Goal: Information Seeking & Learning: Learn about a topic

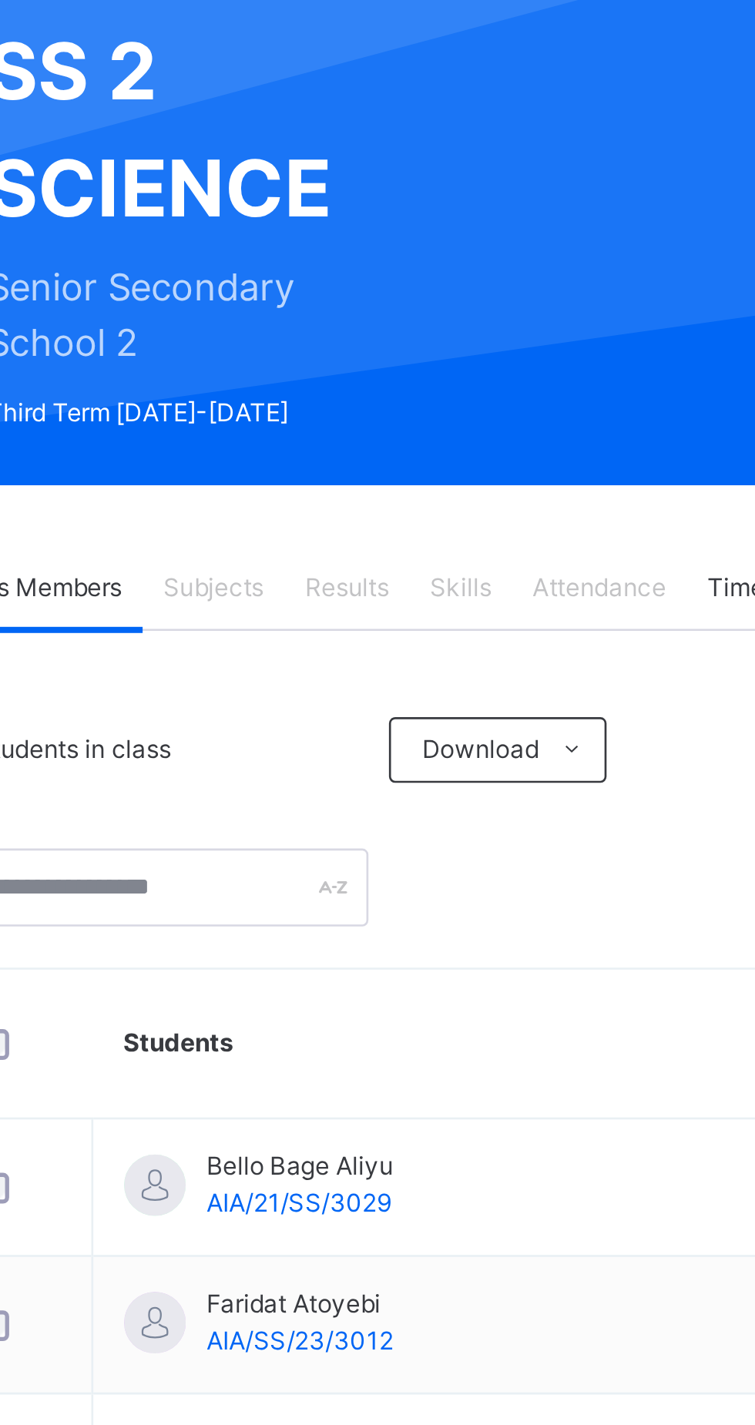
click at [422, 367] on span "Skills" at bounding box center [413, 370] width 23 height 14
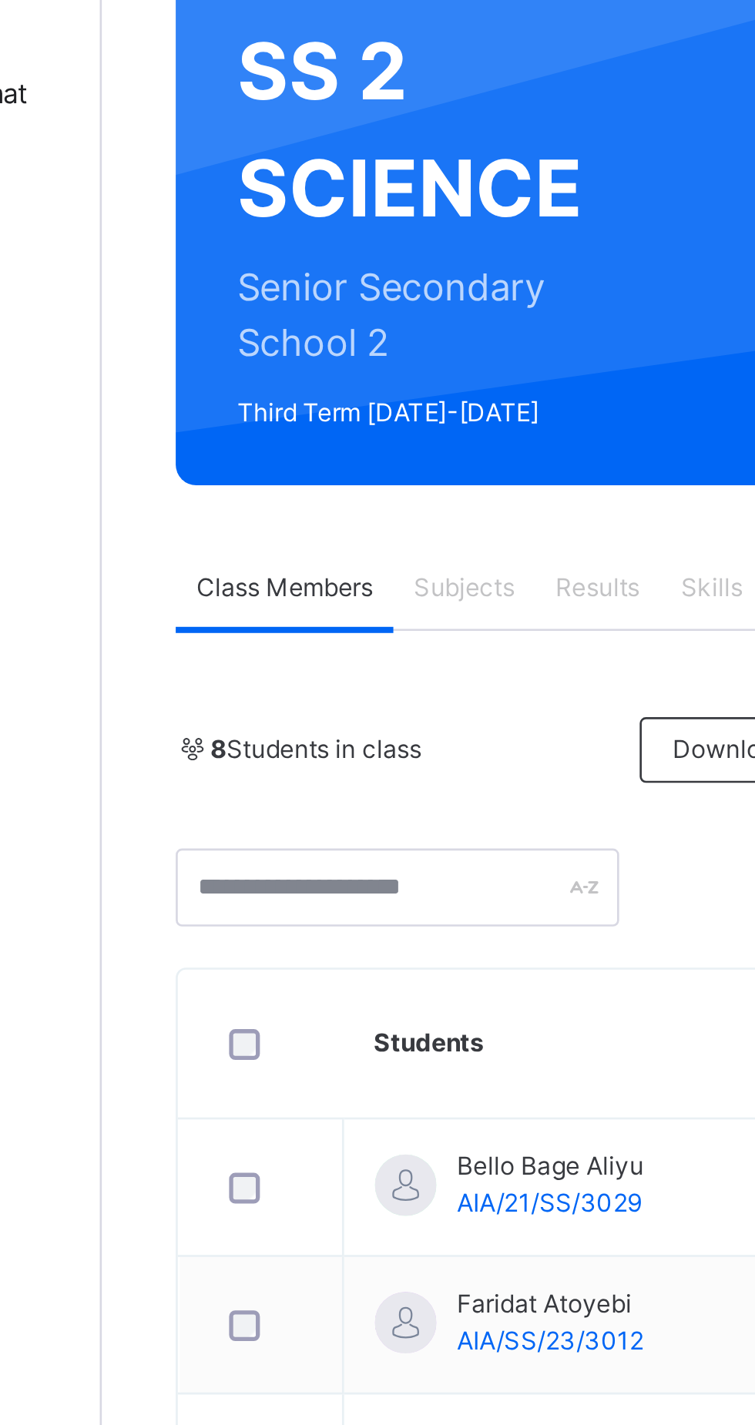
click at [315, 366] on span "Subjects" at bounding box center [321, 370] width 38 height 14
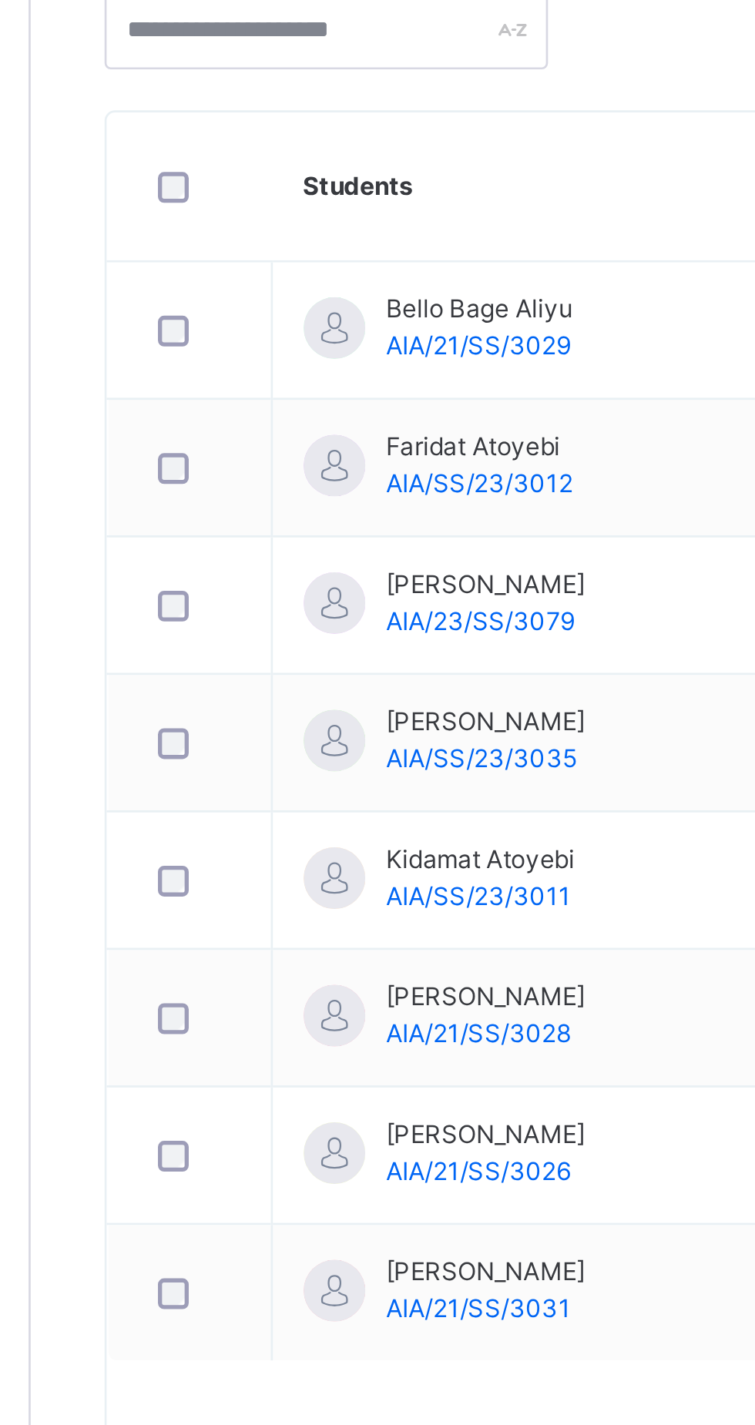
click at [373, 905] on span "AIA/21/SS/3026" at bounding box center [352, 911] width 69 height 12
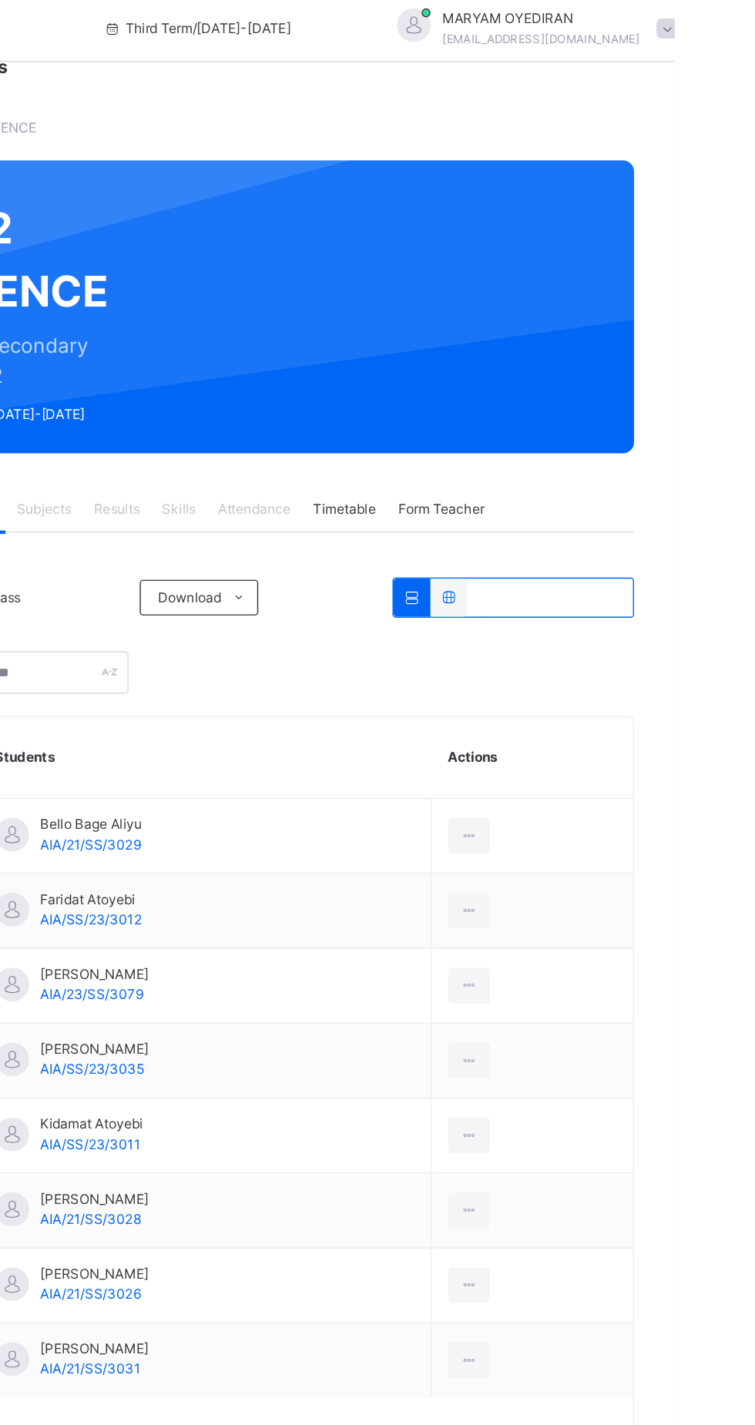
click at [522, 369] on span "Timetable" at bounding box center [527, 370] width 43 height 14
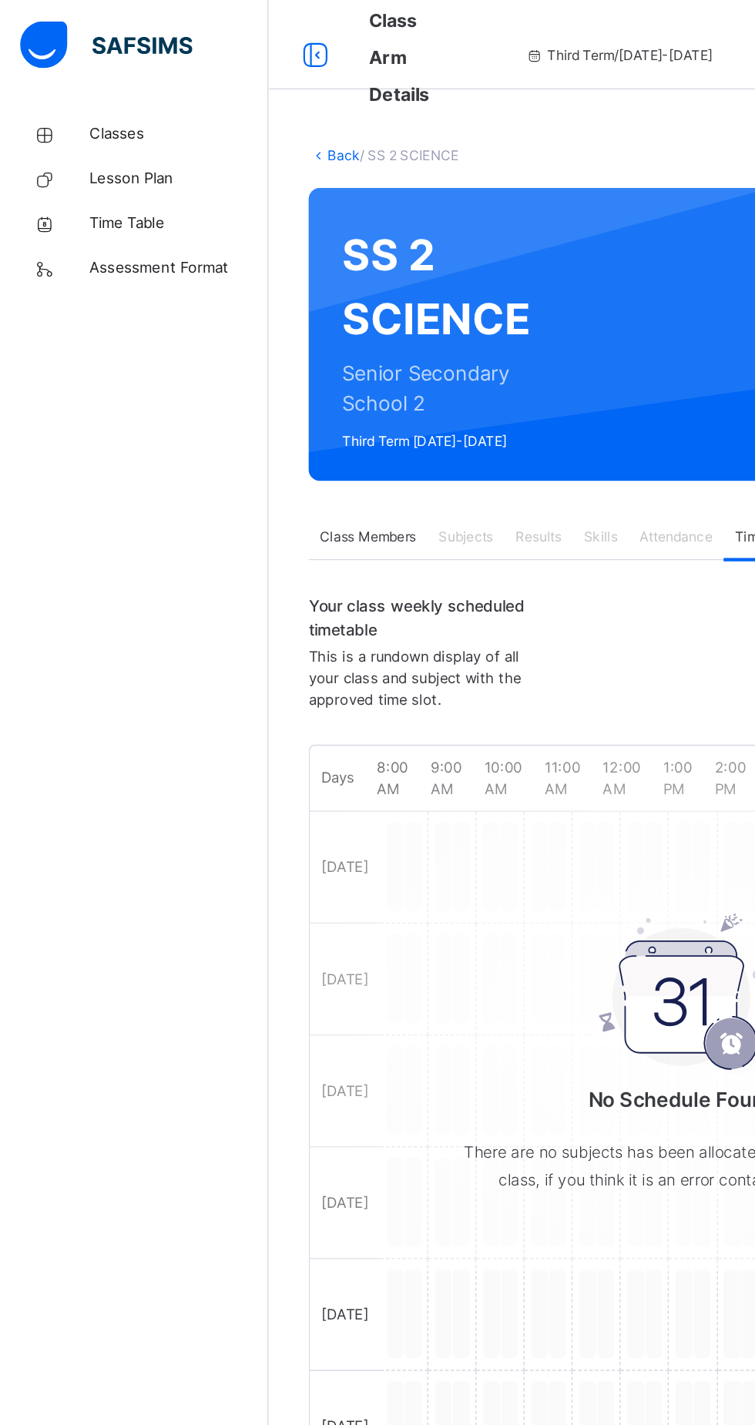
click at [82, 89] on span "Classes" at bounding box center [123, 92] width 123 height 15
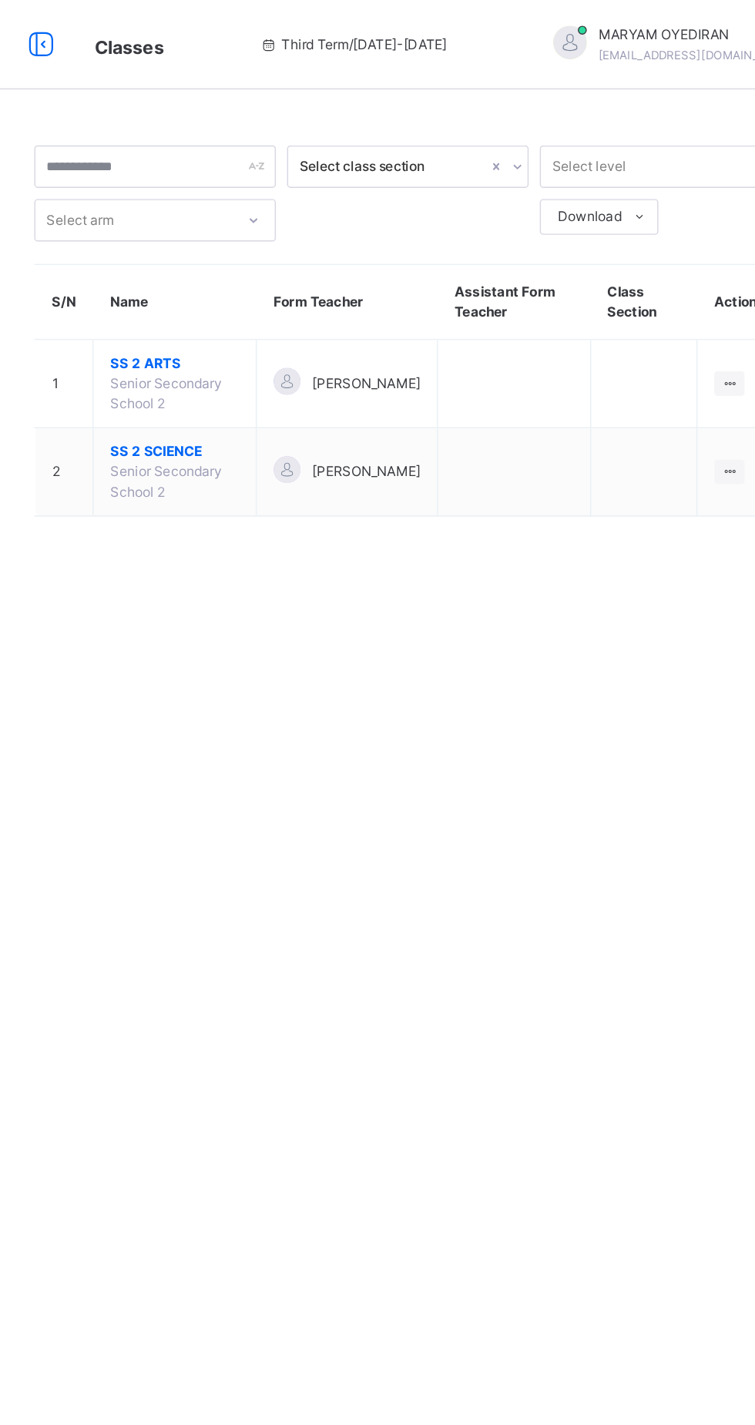
click at [297, 316] on span "SS 2 SCIENCE" at bounding box center [309, 311] width 89 height 14
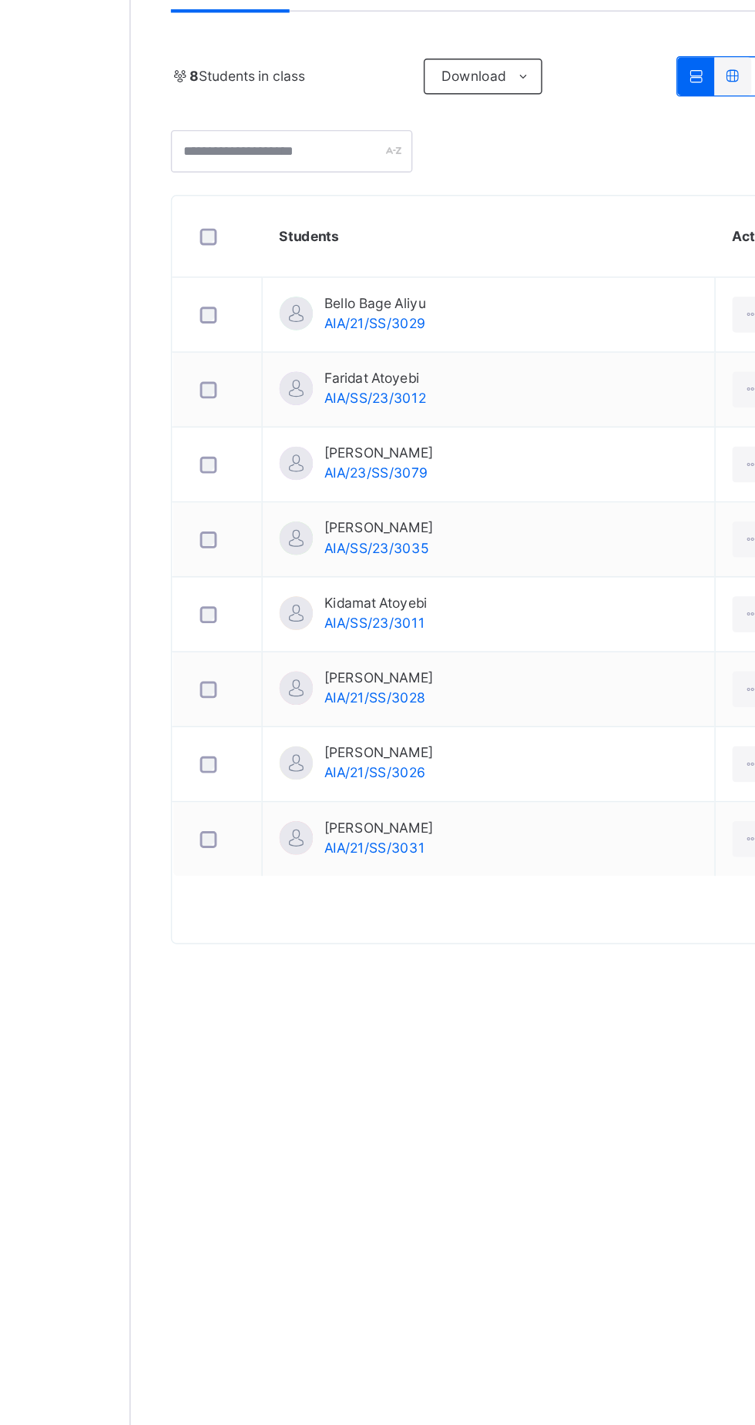
click at [373, 890] on span "[PERSON_NAME]" at bounding box center [355, 897] width 75 height 14
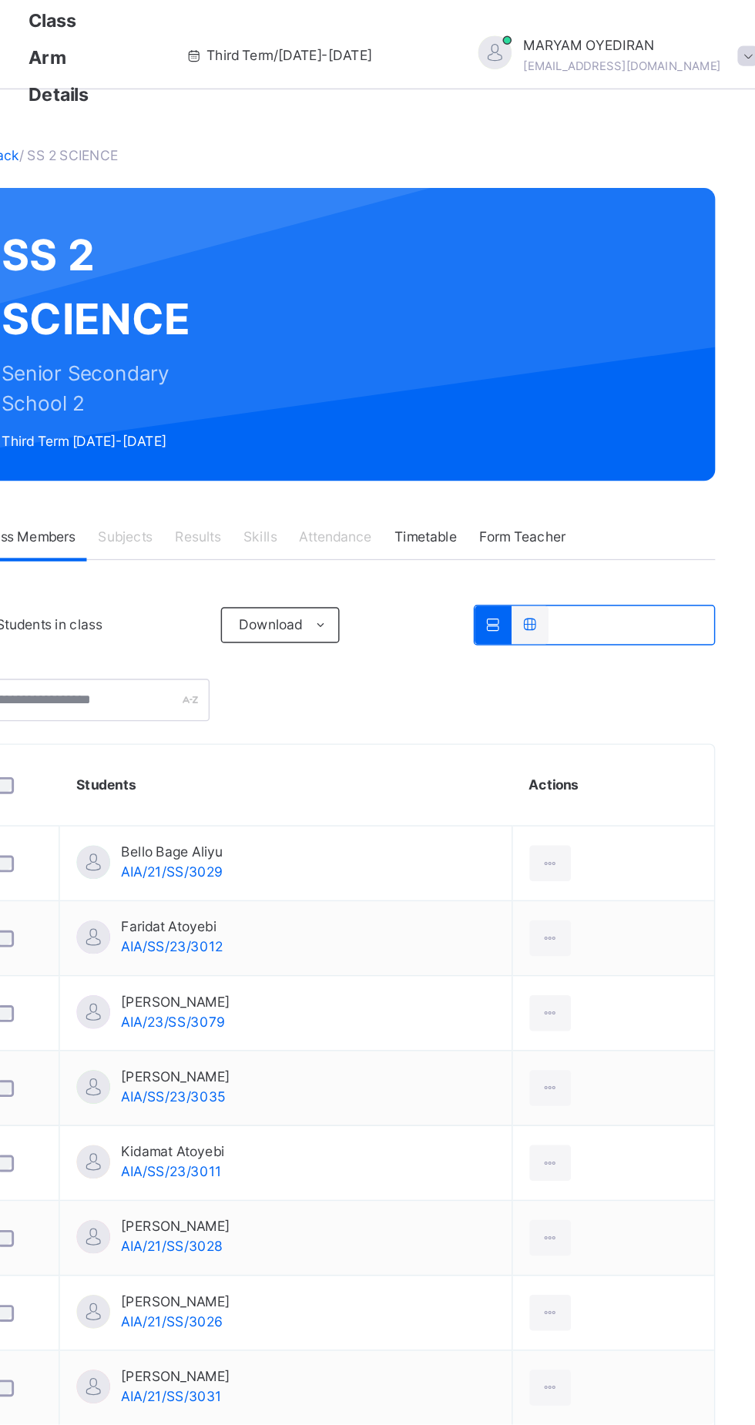
click at [333, 364] on span "Subjects" at bounding box center [321, 370] width 38 height 14
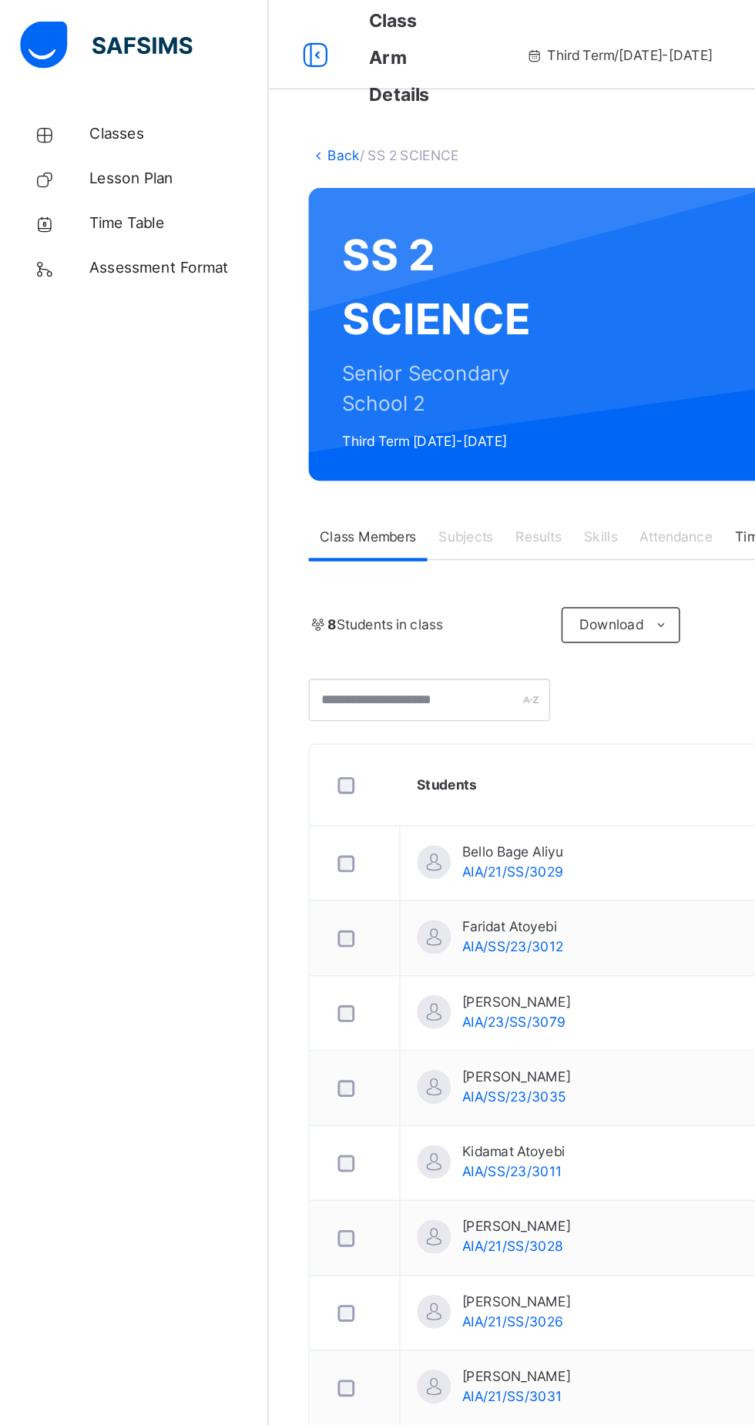
click at [96, 78] on link "Classes" at bounding box center [92, 92] width 185 height 31
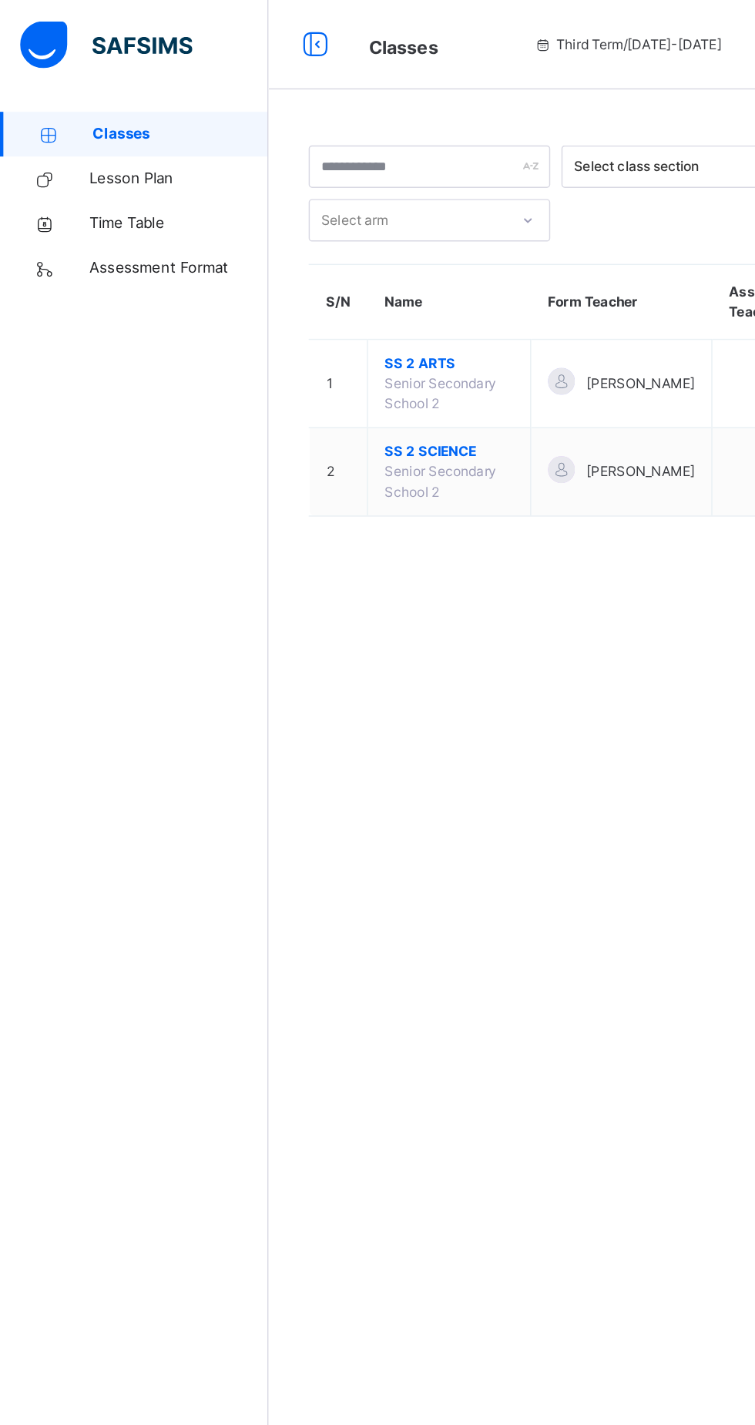
click at [329, 255] on span "SS 2 ARTS" at bounding box center [309, 250] width 89 height 14
